Goal: Task Accomplishment & Management: Use online tool/utility

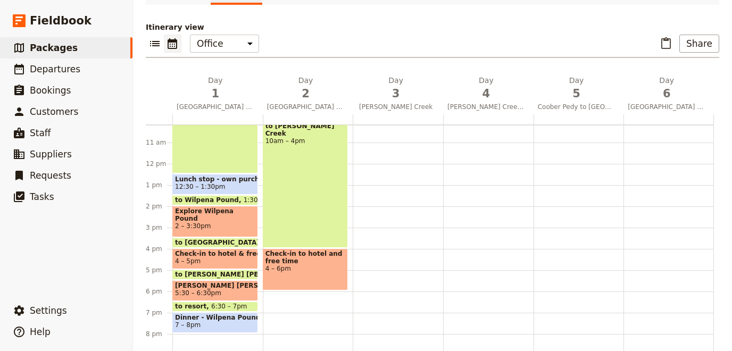
scroll to position [252, 0]
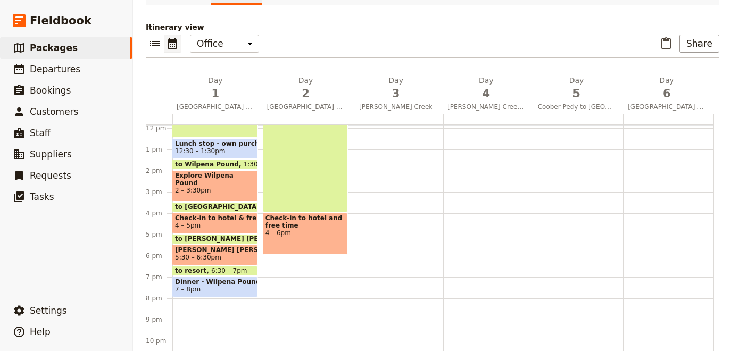
click at [390, 259] on div at bounding box center [398, 128] width 90 height 511
select select "3"
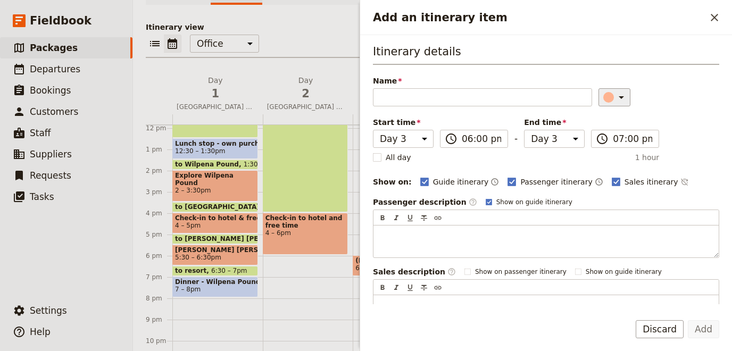
click at [615, 102] on icon "Add an itinerary item" at bounding box center [621, 97] width 13 height 13
click at [598, 145] on div "button" at bounding box center [602, 144] width 11 height 11
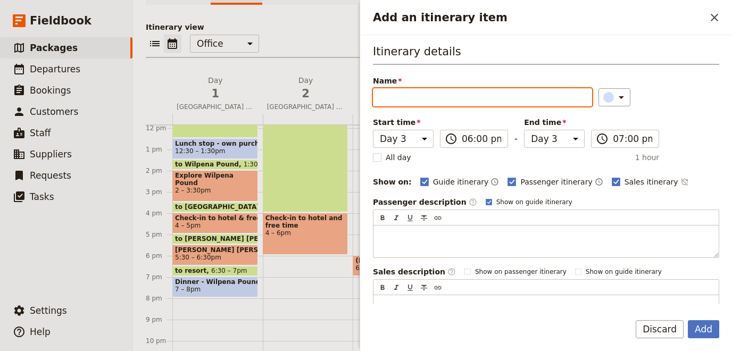
click at [482, 103] on input "Name" at bounding box center [482, 97] width 219 height 18
drag, startPoint x: 536, startPoint y: 97, endPoint x: 469, endPoint y: 96, distance: 66.5
click at [469, 96] on input "Dinner - outdoor BBQ under the stars" at bounding box center [482, 97] width 219 height 18
type input "Dinner - outdoor BBQ"
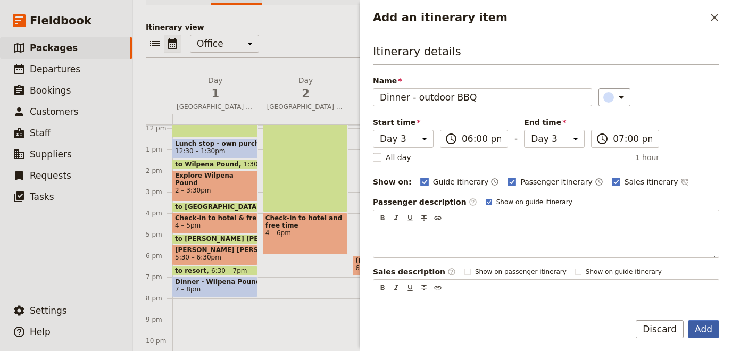
click at [697, 331] on button "Add" at bounding box center [703, 329] width 31 height 18
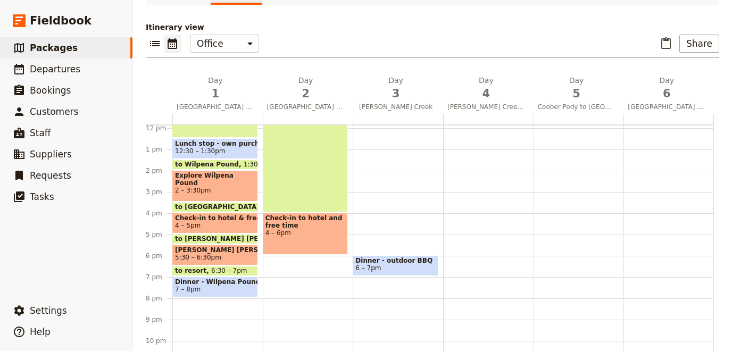
click at [300, 263] on div "Breakfast at resort 7:30 – 8:30am to Blinman 8:30 – 9:30am Morning tea stop 9:3…" at bounding box center [308, 128] width 90 height 511
select select "2"
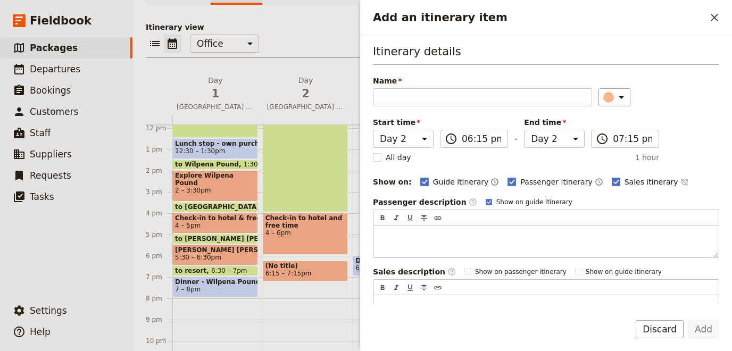
drag, startPoint x: 300, startPoint y: 263, endPoint x: 300, endPoint y: 257, distance: 5.9
click at [300, 257] on div "Breakfast at resort 7:30 – 8:30am to Blinman 8:30 – 9:30am Morning tea stop 9:3…" at bounding box center [308, 128] width 90 height 511
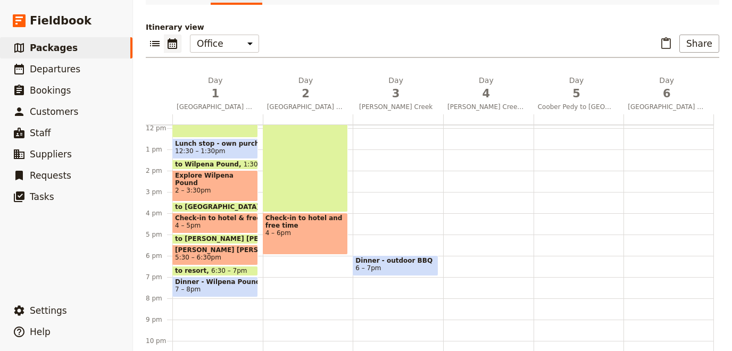
click at [299, 263] on div "Breakfast at resort 7:30 – 8:30am to Blinman 8:30 – 9:30am Morning tea stop 9:3…" at bounding box center [308, 128] width 90 height 511
select select "2"
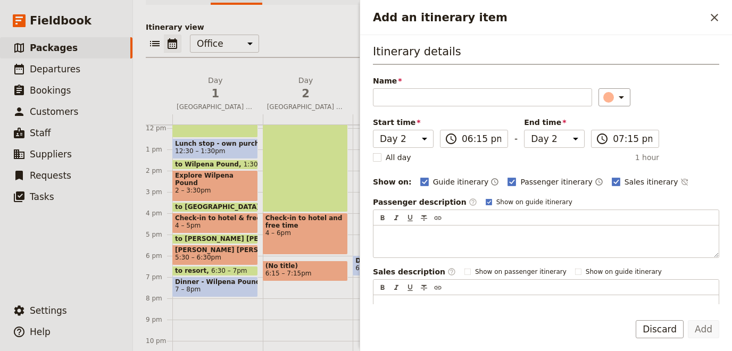
click at [296, 255] on div "Breakfast at resort 7:30 – 8:30am to Blinman 8:30 – 9:30am Morning tea stop 9:3…" at bounding box center [308, 128] width 90 height 511
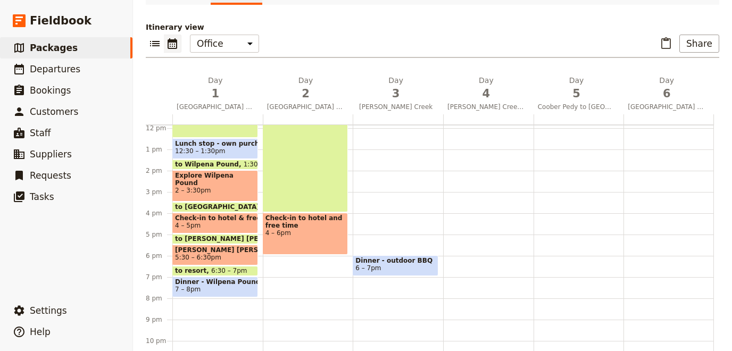
click at [294, 260] on div "Breakfast at resort 7:30 – 8:30am to Blinman 8:30 – 9:30am Morning tea stop 9:3…" at bounding box center [308, 128] width 90 height 511
select select "2"
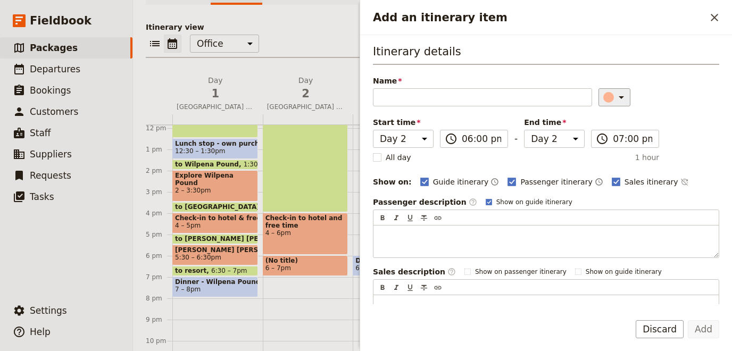
click at [619, 97] on icon "Add an itinerary item" at bounding box center [621, 97] width 5 height 3
click at [605, 147] on div "button" at bounding box center [602, 144] width 11 height 11
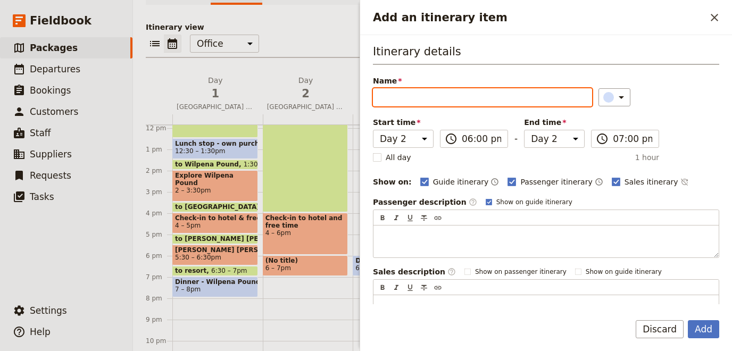
click at [439, 91] on input "Name" at bounding box center [482, 97] width 219 height 18
type input "Dinner - [PERSON_NAME][GEOGRAPHIC_DATA] restaurant"
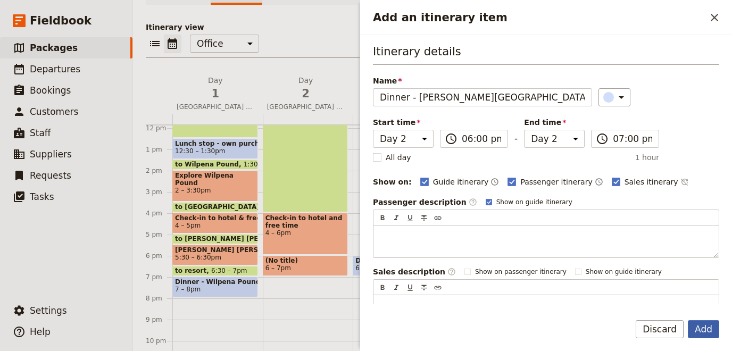
click at [706, 332] on button "Add" at bounding box center [703, 329] width 31 height 18
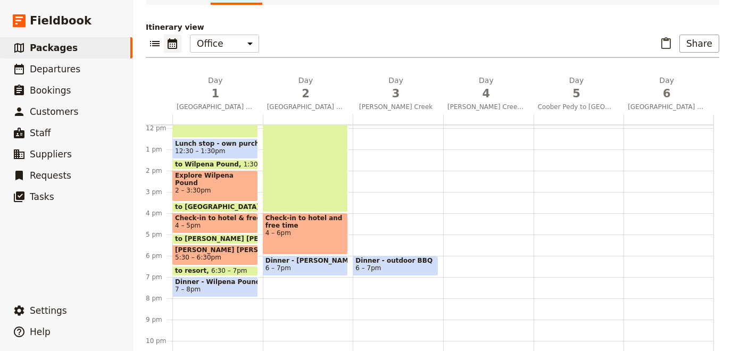
click at [461, 262] on div at bounding box center [488, 128] width 90 height 511
select select "4"
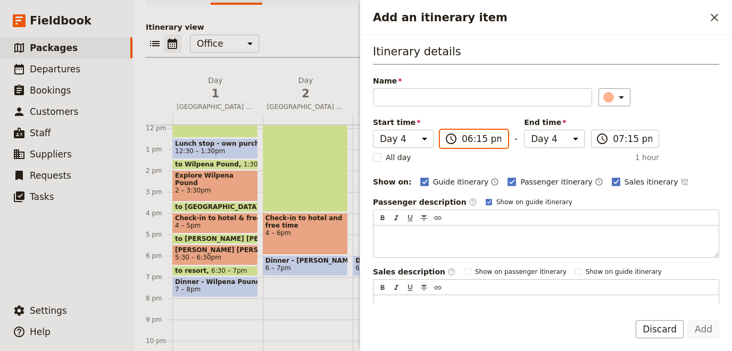
click at [497, 137] on input "06:15 pm" at bounding box center [481, 138] width 39 height 13
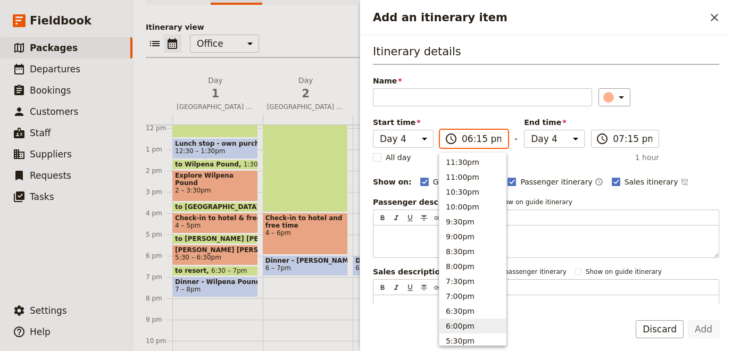
click at [470, 139] on input "06:15 pm" at bounding box center [481, 138] width 39 height 13
type input "06:00 pm"
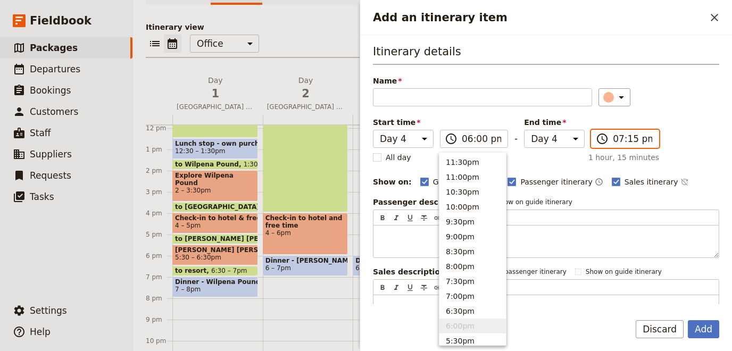
click at [630, 137] on input "07:15 pm" at bounding box center [632, 138] width 39 height 13
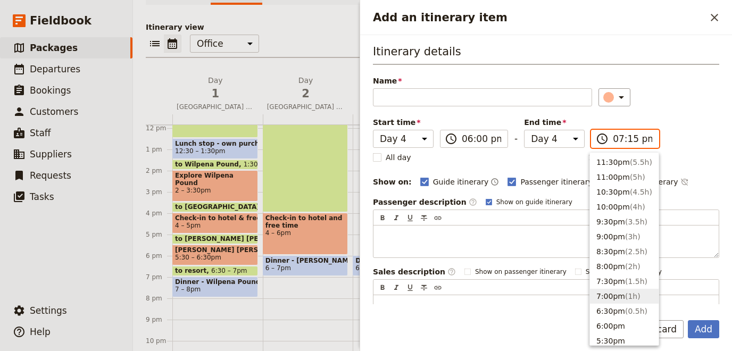
click at [630, 137] on input "07:15 pm" at bounding box center [632, 138] width 39 height 13
click at [629, 137] on input "07:15 pm" at bounding box center [632, 138] width 39 height 13
type input "07:30 pm"
click at [607, 95] on div "Add an itinerary item" at bounding box center [608, 97] width 11 height 11
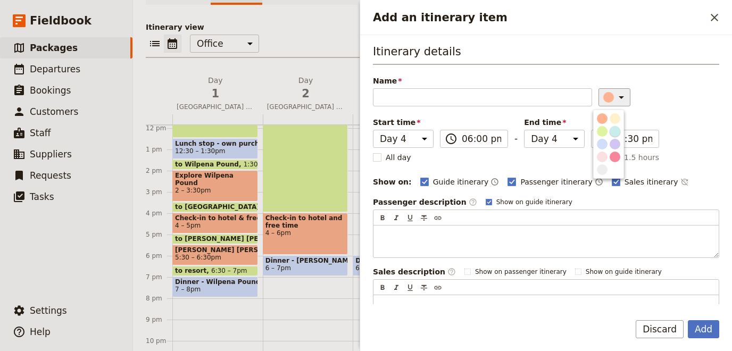
click at [617, 129] on div "button" at bounding box center [614, 131] width 11 height 11
click at [619, 97] on icon "Add an itinerary item" at bounding box center [621, 97] width 5 height 3
click at [601, 151] on button "button" at bounding box center [602, 157] width 13 height 13
click at [615, 106] on div "Itinerary details Name ​ Please fill out this field. Start time Day 1 Day 2 Day…" at bounding box center [546, 186] width 346 height 284
click at [615, 98] on icon "Add an itinerary item" at bounding box center [621, 97] width 13 height 13
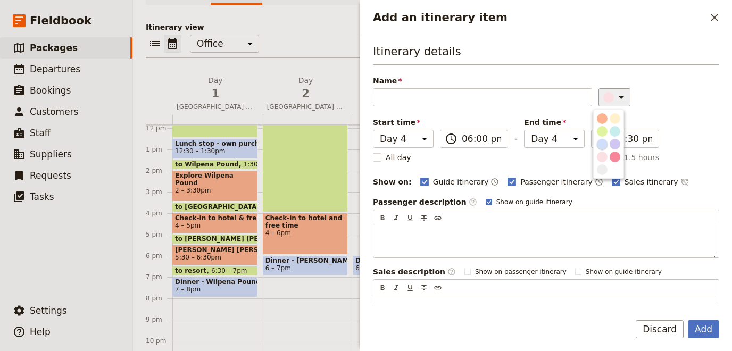
click at [604, 147] on div "button" at bounding box center [602, 144] width 11 height 11
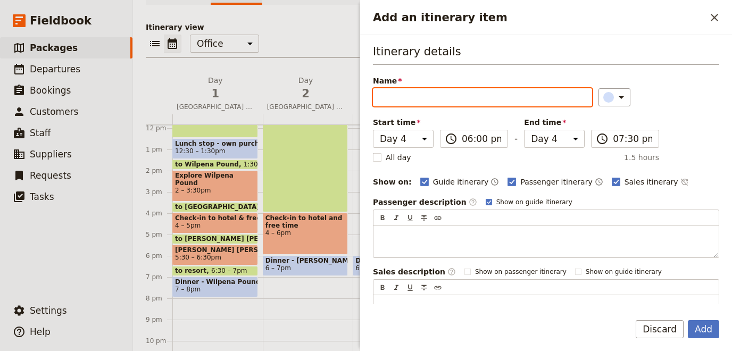
click at [504, 91] on input "Name" at bounding box center [482, 97] width 219 height 18
type input "Dinner - [GEOGRAPHIC_DATA]"
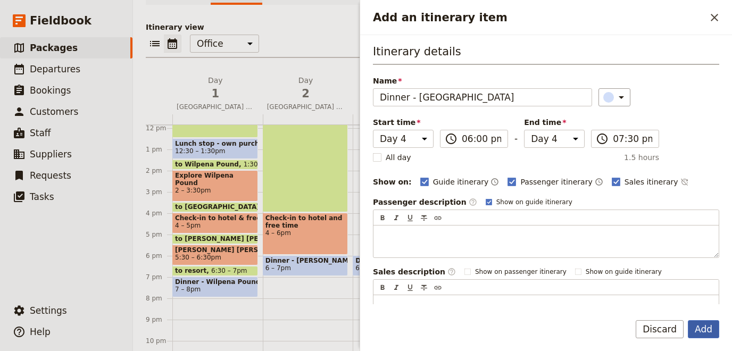
click at [712, 327] on button "Add" at bounding box center [703, 329] width 31 height 18
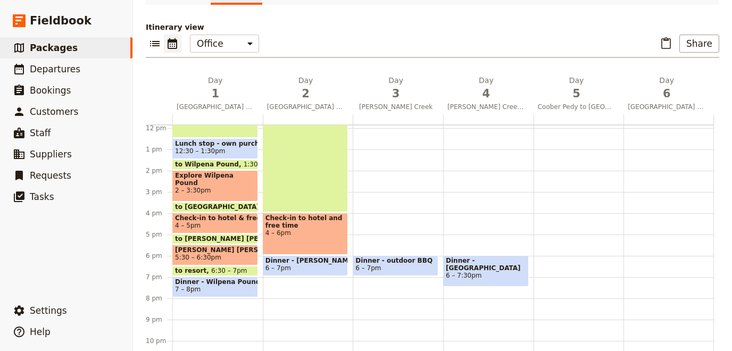
click at [400, 281] on div "Dinner - outdoor BBQ 6 – 7pm" at bounding box center [398, 128] width 90 height 511
select select "3"
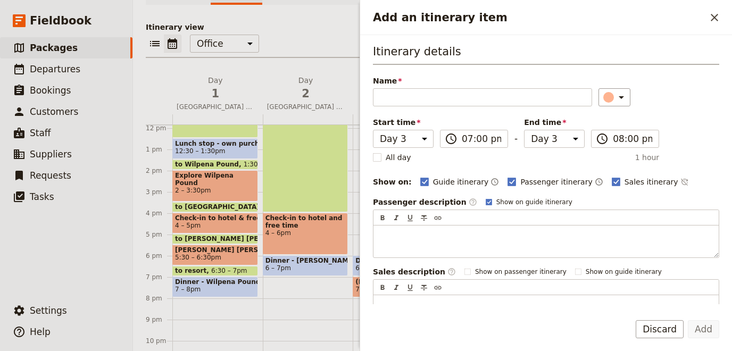
click at [412, 267] on label "Sales description ​" at bounding box center [414, 271] width 83 height 11
click at [674, 343] on div "Add Discard" at bounding box center [546, 335] width 372 height 31
click at [675, 333] on button "Discard" at bounding box center [660, 329] width 48 height 18
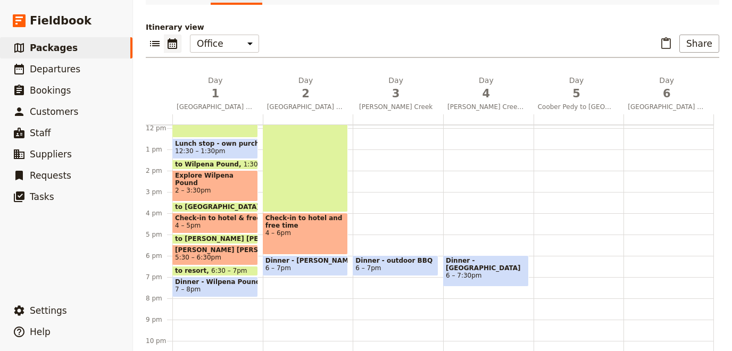
click at [400, 264] on span "6 – 7pm" at bounding box center [395, 267] width 80 height 7
select select "3"
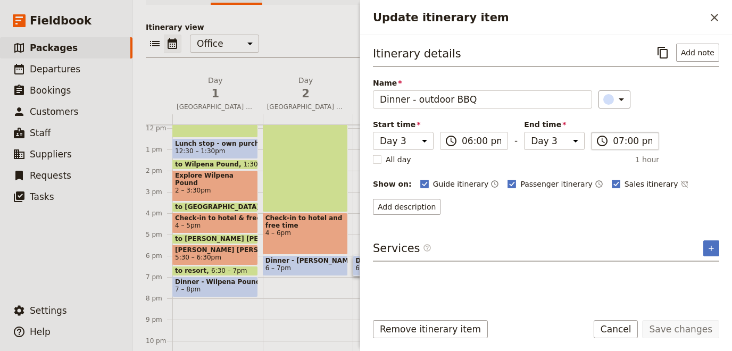
click at [639, 132] on label "​ 07:00 pm" at bounding box center [625, 141] width 68 height 18
click at [639, 135] on input "07:00 pm" at bounding box center [632, 141] width 39 height 13
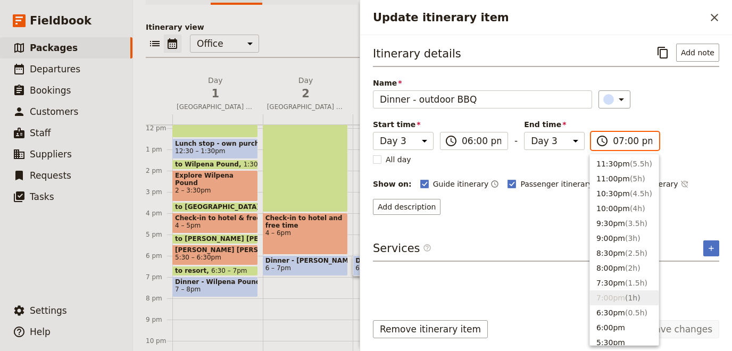
click at [631, 140] on input "07:00 pm" at bounding box center [632, 141] width 39 height 13
click at [627, 142] on input "07:00 pm" at bounding box center [632, 141] width 39 height 13
type input "07:30 pm"
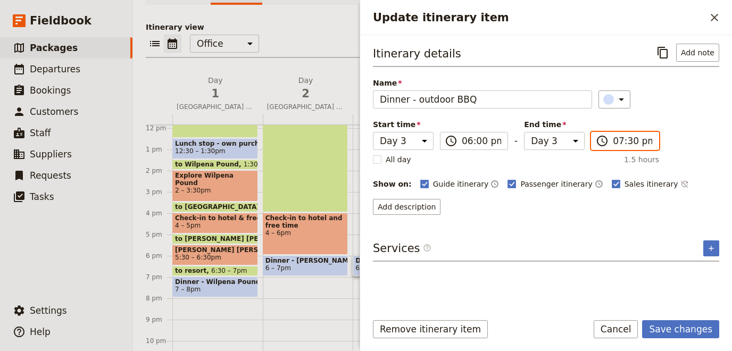
click at [316, 261] on span "Dinner - [PERSON_NAME][GEOGRAPHIC_DATA] restaurant" at bounding box center [305, 260] width 80 height 7
select select "2"
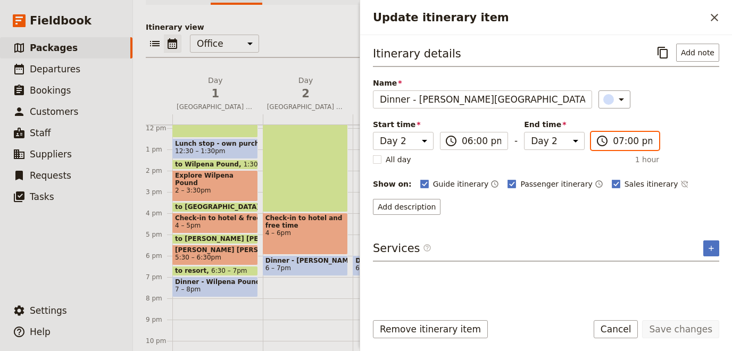
click at [629, 135] on input "07:00 pm" at bounding box center [632, 141] width 39 height 13
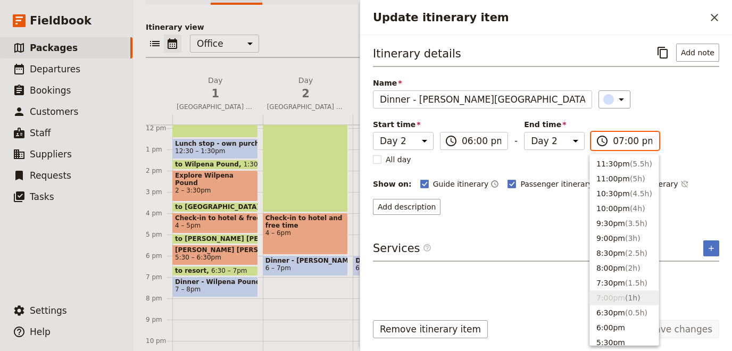
click at [629, 138] on input "07:00 pm" at bounding box center [632, 141] width 39 height 13
type input "07:30 pm"
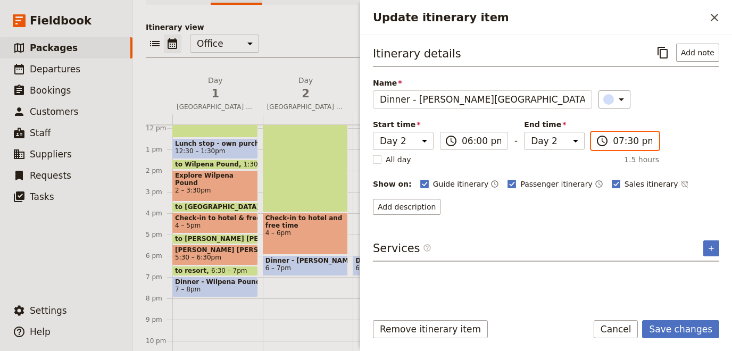
click at [216, 286] on span "7 – 8pm" at bounding box center [215, 289] width 80 height 7
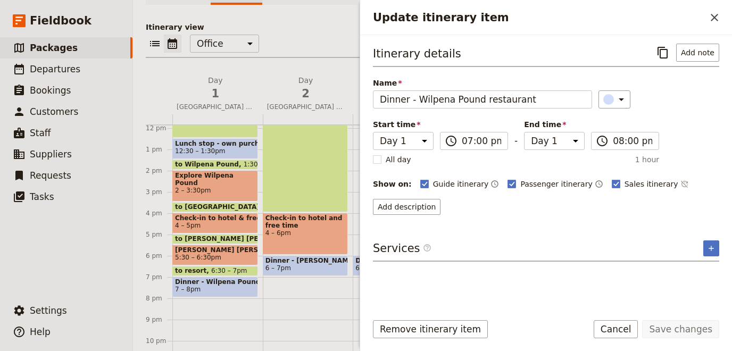
click at [216, 286] on span "7 – 8pm" at bounding box center [215, 289] width 80 height 7
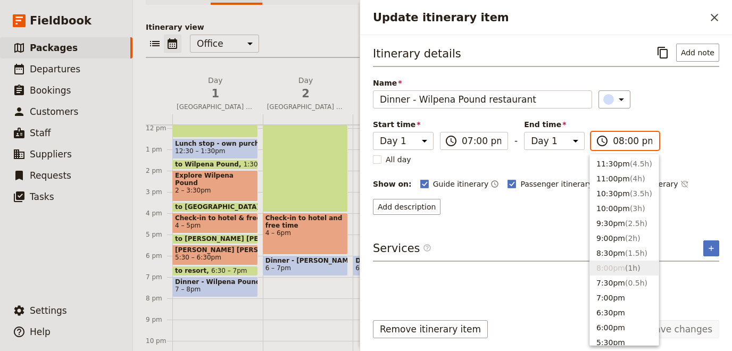
click at [626, 139] on input "08:00 pm" at bounding box center [632, 141] width 39 height 13
click at [625, 138] on input "08:00 pm" at bounding box center [632, 141] width 39 height 13
type input "08:30 pm"
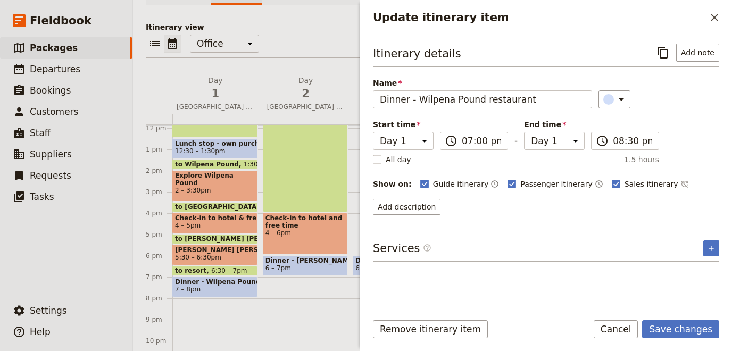
click at [716, 145] on div "Itinerary details ​ Add note Name Dinner - Wilpena Pound restaurant ​ Start tim…" at bounding box center [546, 129] width 346 height 171
click at [701, 327] on button "Save changes" at bounding box center [680, 329] width 77 height 18
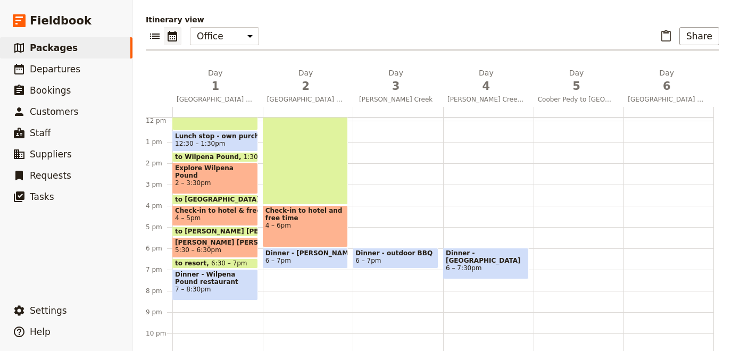
scroll to position [144, 0]
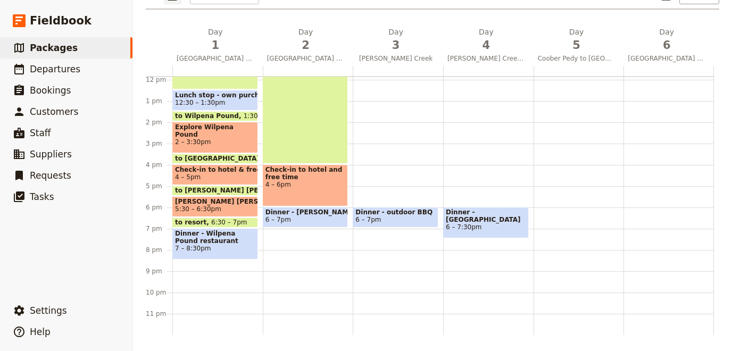
click at [317, 212] on span "Dinner - [PERSON_NAME][GEOGRAPHIC_DATA] restaurant" at bounding box center [305, 211] width 80 height 7
select select "2"
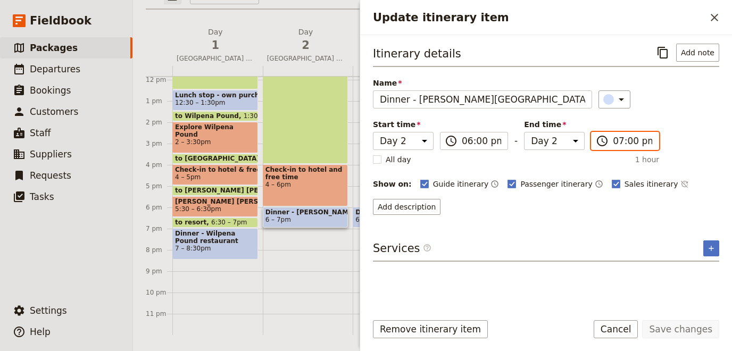
click at [622, 137] on input "07:00 pm" at bounding box center [632, 141] width 39 height 13
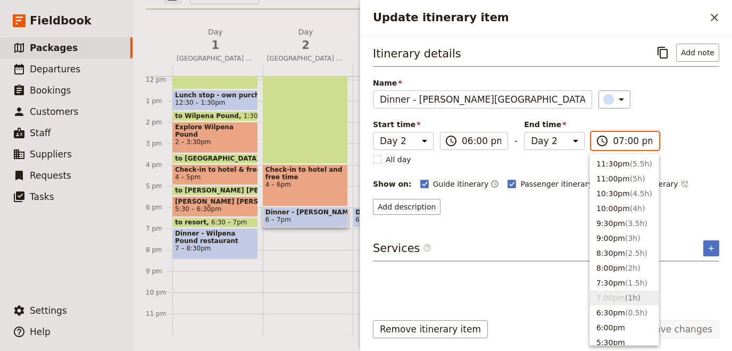
click at [626, 137] on input "07:00 pm" at bounding box center [632, 141] width 39 height 13
type input "07:30 pm"
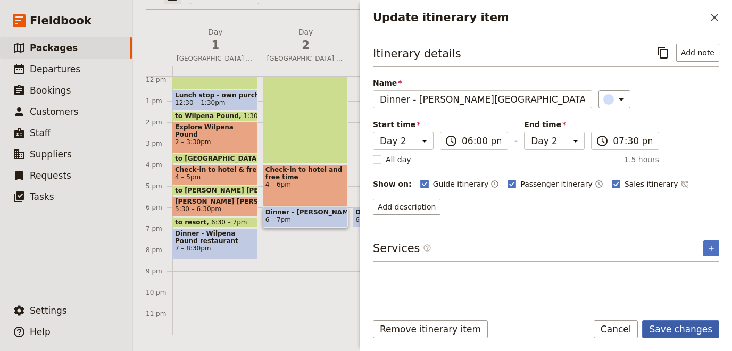
click at [683, 324] on button "Save changes" at bounding box center [680, 329] width 77 height 18
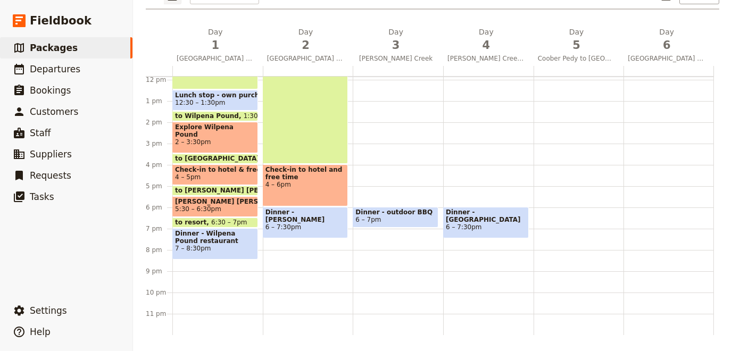
click at [389, 212] on span "Dinner - outdoor BBQ" at bounding box center [395, 211] width 80 height 7
select select "3"
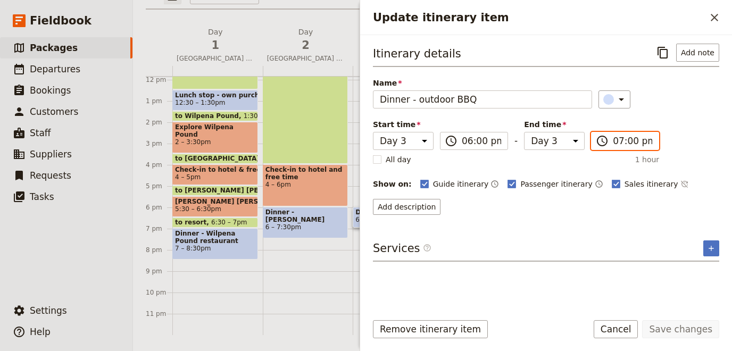
click at [626, 140] on input "07:00 pm" at bounding box center [632, 141] width 39 height 13
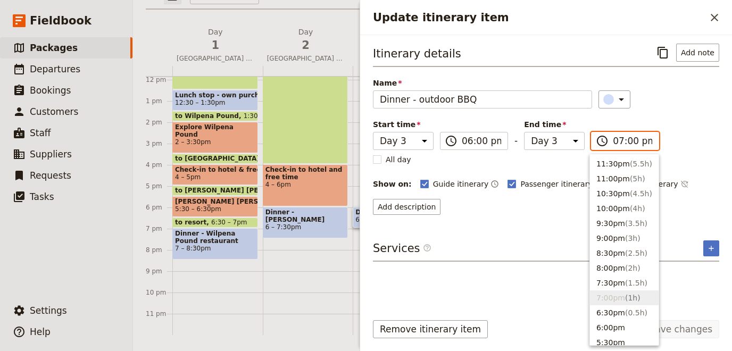
click at [626, 140] on input "07:00 pm" at bounding box center [632, 141] width 39 height 13
type input "07:30 pm"
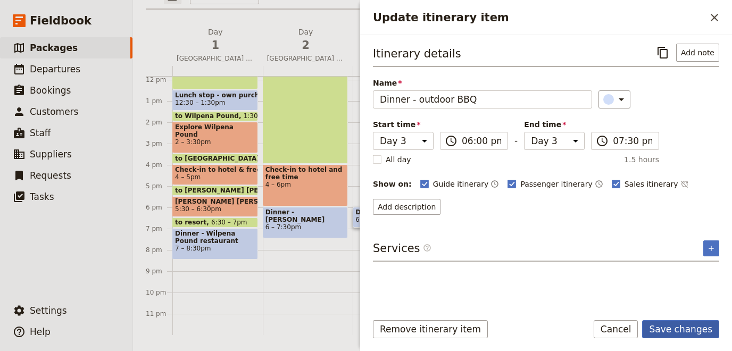
click at [679, 325] on button "Save changes" at bounding box center [680, 329] width 77 height 18
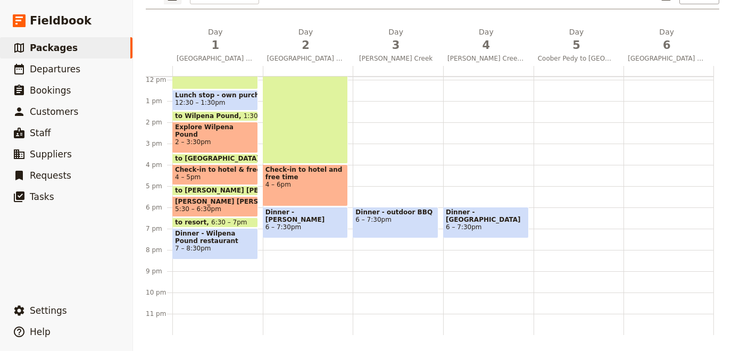
click at [559, 211] on div at bounding box center [578, 79] width 90 height 511
select select "5"
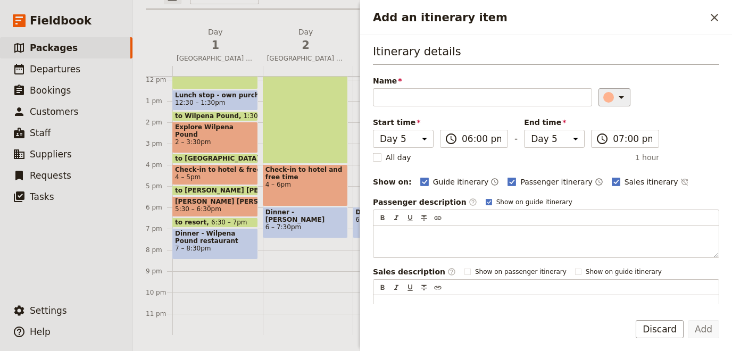
click at [616, 90] on button "​" at bounding box center [614, 97] width 32 height 18
click at [602, 139] on div "button" at bounding box center [602, 144] width 11 height 11
click at [501, 107] on div "Itinerary details Name ​ Please fill out this field. Start time Day 1 Day 2 Day…" at bounding box center [546, 186] width 346 height 284
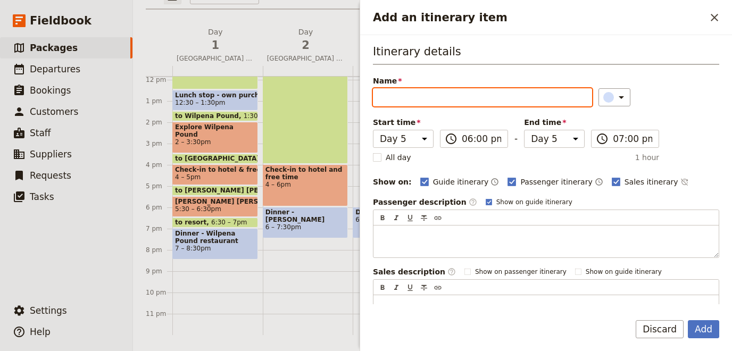
click at [505, 99] on input "Name" at bounding box center [482, 97] width 219 height 18
type input "Dinner - Standpipe restaurant"
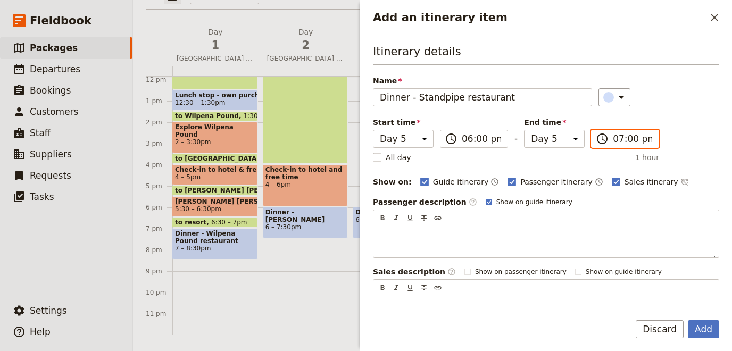
click at [624, 143] on input "07:00 pm" at bounding box center [632, 138] width 39 height 13
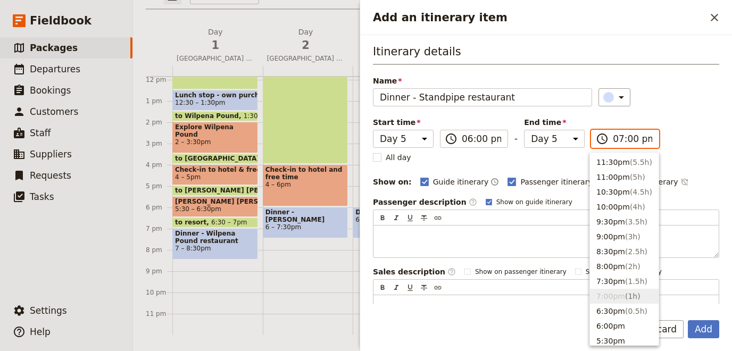
click at [628, 138] on input "07:00 pm" at bounding box center [632, 138] width 39 height 13
type input "07:30 pm"
click at [621, 279] on li "7:30pm ( 1.5h )" at bounding box center [624, 281] width 69 height 15
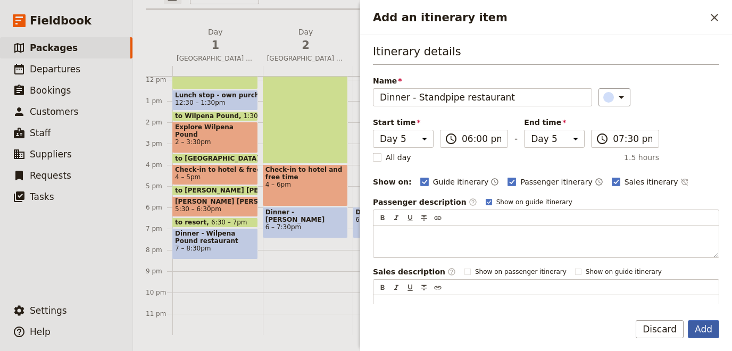
click at [697, 327] on button "Add" at bounding box center [703, 329] width 31 height 18
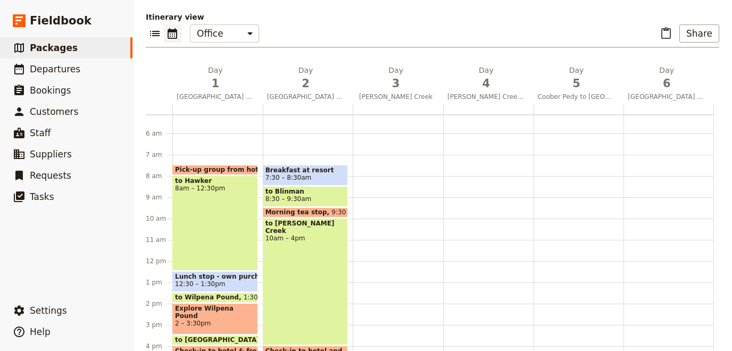
scroll to position [106, 0]
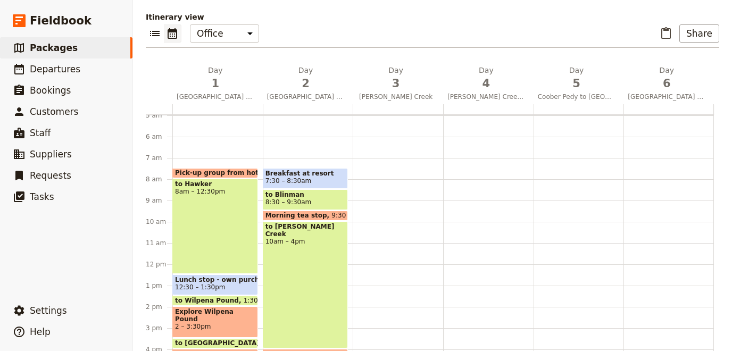
click at [367, 197] on div "Dinner - outdoor BBQ 6:30 – 8pm" at bounding box center [398, 264] width 90 height 511
select select "3"
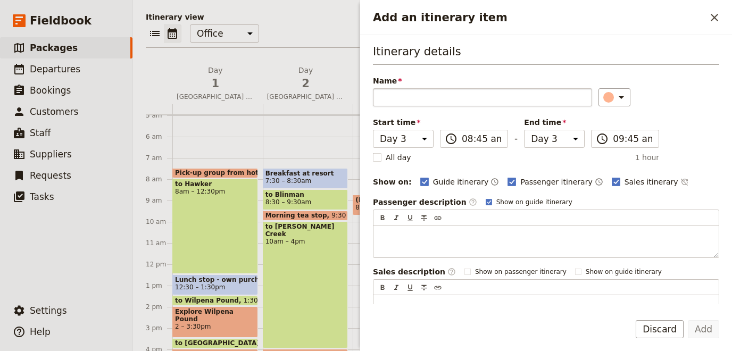
click at [462, 96] on input "Name" at bounding box center [482, 97] width 219 height 18
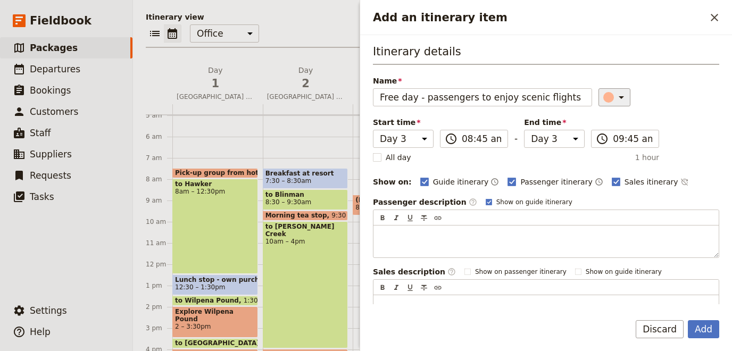
type input "Free day - passengers to enjoy scenic flights"
click at [615, 93] on icon "Add an itinerary item" at bounding box center [621, 97] width 13 height 13
click at [602, 115] on div "button" at bounding box center [602, 118] width 11 height 11
click at [622, 142] on input "09:45 am" at bounding box center [632, 138] width 39 height 13
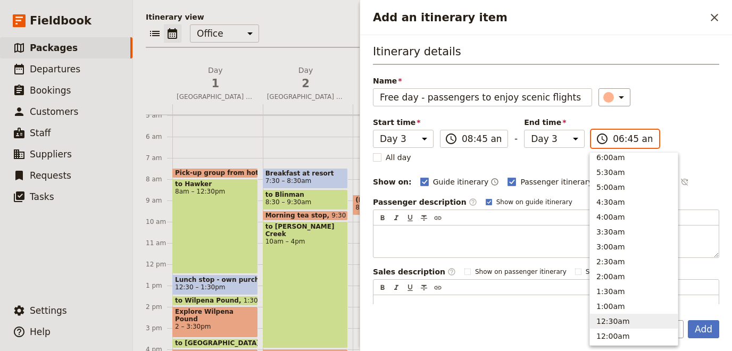
scroll to position [508, 0]
type input "06:00 pm"
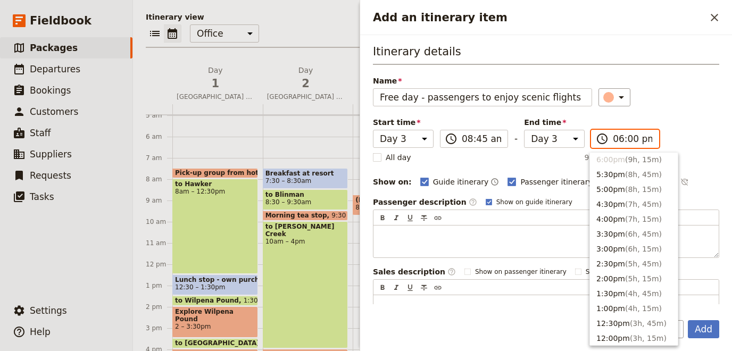
click at [625, 158] on li "6:00pm ( 9h, 15m )" at bounding box center [634, 159] width 88 height 15
click at [624, 160] on li "6:00pm ( 9h, 15m )" at bounding box center [634, 159] width 88 height 15
click at [703, 327] on button "Add" at bounding box center [703, 329] width 31 height 18
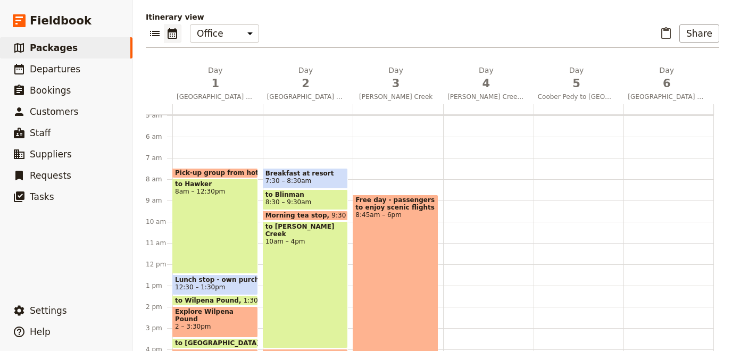
click at [703, 327] on div at bounding box center [668, 264] width 90 height 511
select select "6"
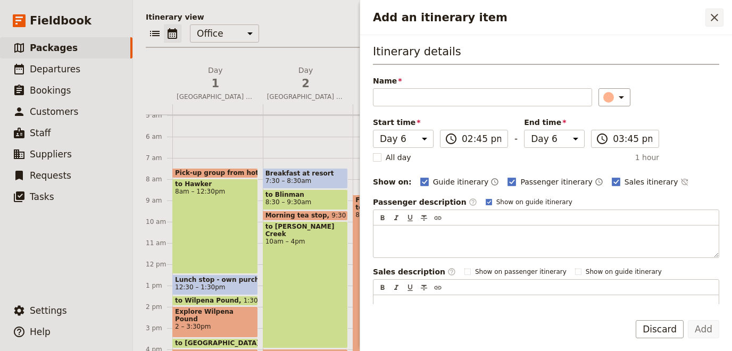
click at [714, 18] on icon "Close drawer" at bounding box center [714, 17] width 7 height 7
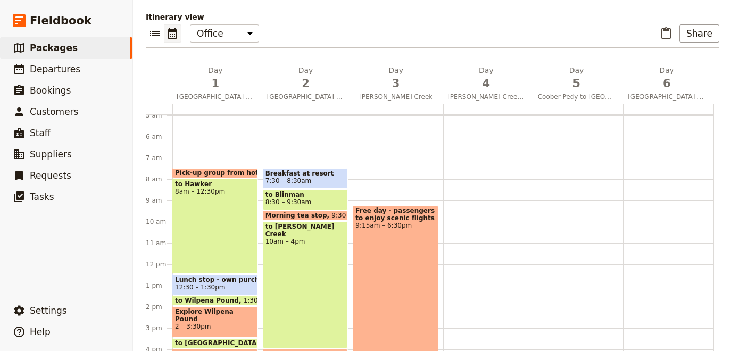
click at [403, 207] on span "Free day - passengers to enjoy scenic flights" at bounding box center [395, 214] width 80 height 15
select select "3"
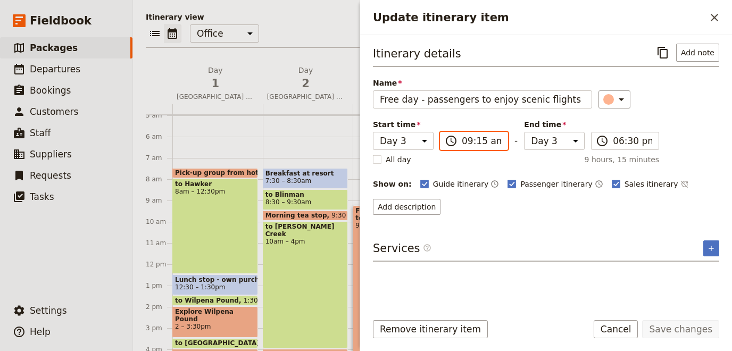
click at [475, 140] on input "09:15 am" at bounding box center [481, 141] width 39 height 13
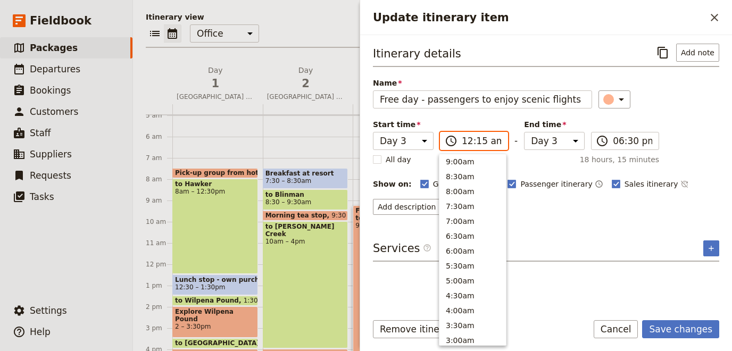
scroll to position [528, 0]
type input "08:30 am"
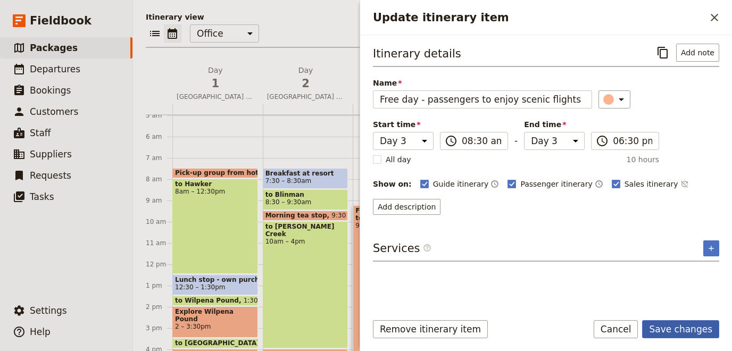
click at [699, 335] on button "Save changes" at bounding box center [680, 329] width 77 height 18
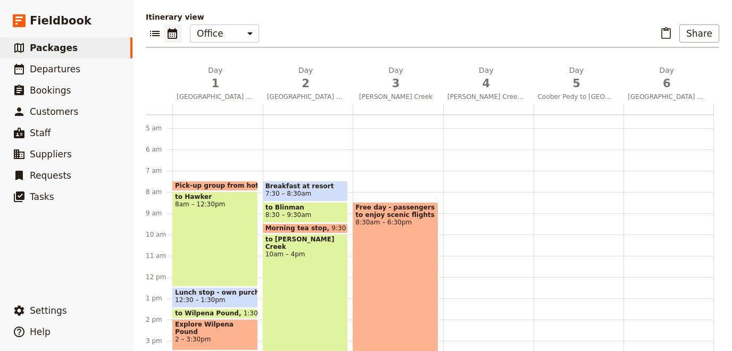
scroll to position [57, 0]
